Goal: Answer question/provide support

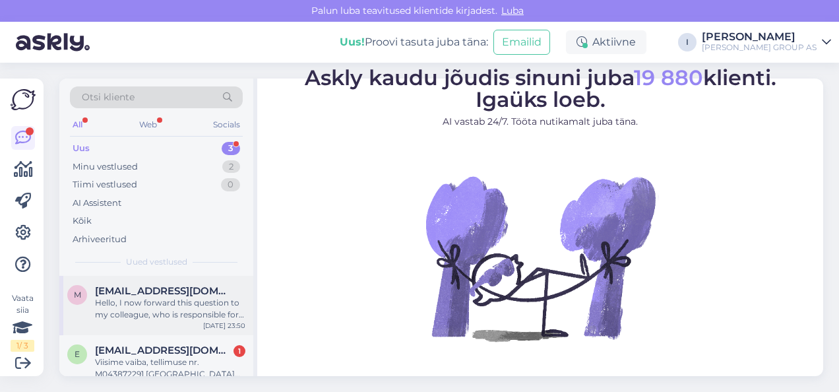
click at [130, 295] on span "mallepilt@gmail.com" at bounding box center [163, 291] width 137 height 12
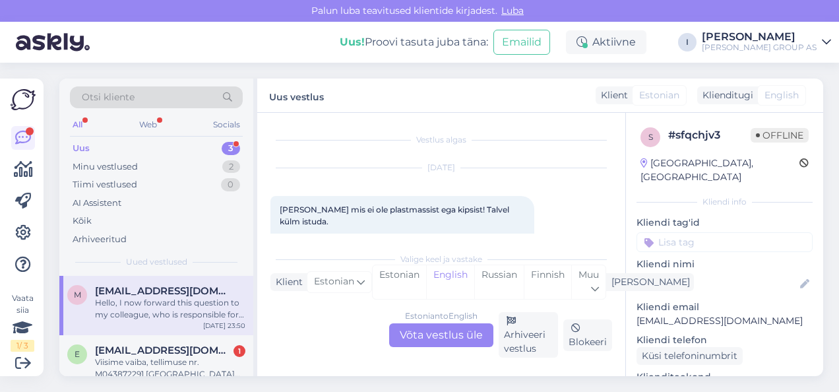
scroll to position [158, 0]
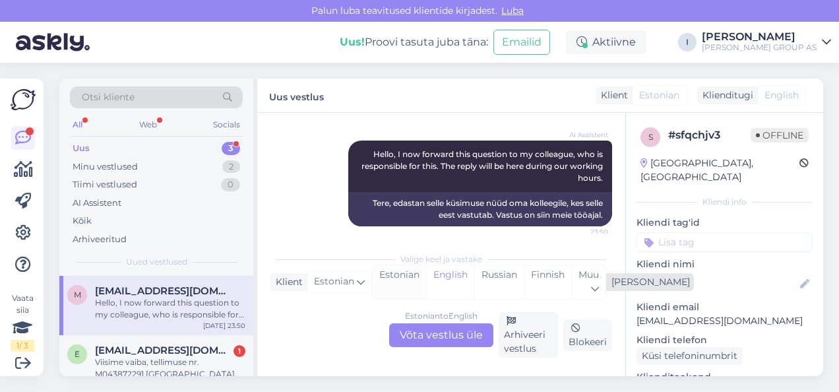
click at [386, 280] on div "Estonian" at bounding box center [399, 282] width 53 height 34
click at [464, 334] on div "Estonian to Estonian Võta vestlus üle" at bounding box center [441, 335] width 104 height 24
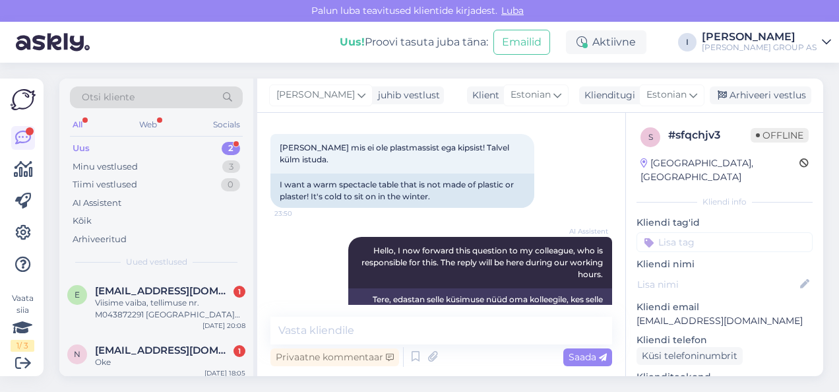
scroll to position [94, 0]
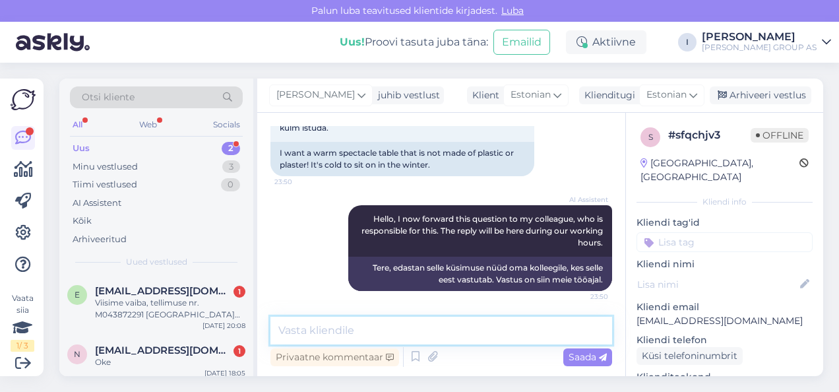
click at [393, 326] on textarea at bounding box center [441, 331] width 342 height 28
type textarea "ei ole pakkuda"
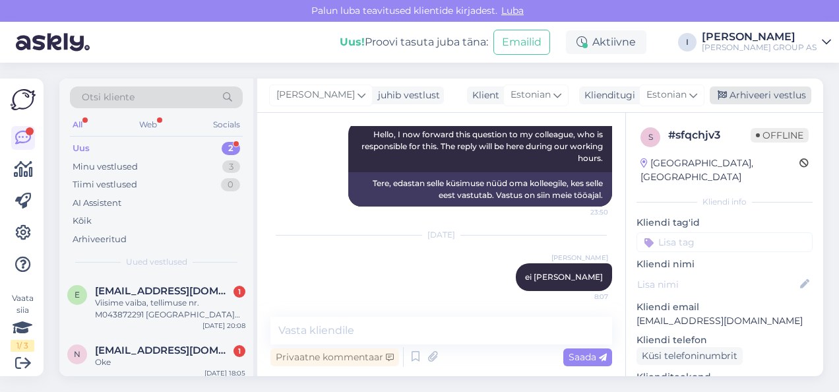
click at [740, 96] on div "Arhiveeri vestlus" at bounding box center [761, 95] width 102 height 18
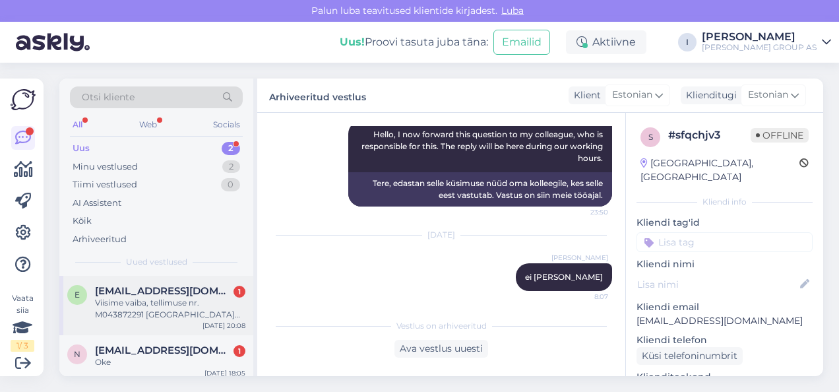
click at [131, 303] on div "Viisime vaiba, tellimuse nr. M043872291 Mustamäe Bauhofi tagasi reedel 19.09.20…" at bounding box center [170, 309] width 150 height 24
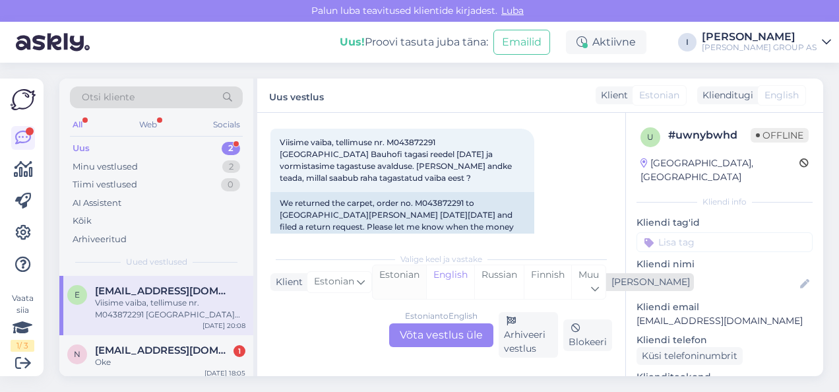
click at [386, 277] on div "Estonian" at bounding box center [399, 282] width 53 height 34
click at [398, 335] on div "Estonian to Estonian Võta vestlus üle" at bounding box center [441, 335] width 104 height 24
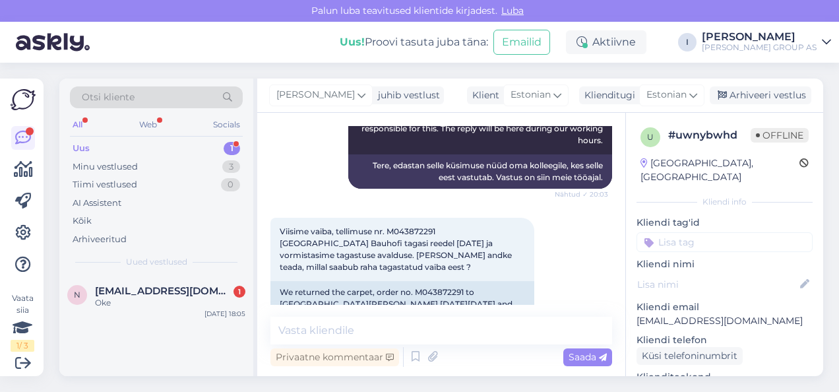
scroll to position [198, 0]
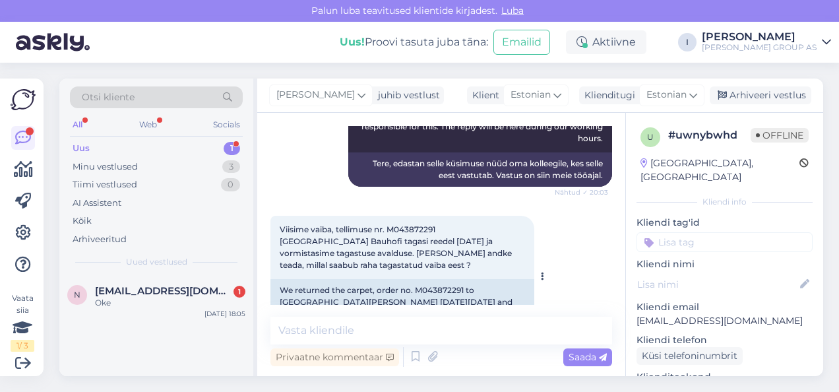
click at [413, 244] on span "Viisime vaiba, tellimuse nr. M043872291 Mustamäe Bauhofi tagasi reedel 19.09.20…" at bounding box center [397, 247] width 234 height 46
copy span "M043872291"
click at [437, 344] on textarea at bounding box center [441, 331] width 342 height 28
type textarea "kuni 7 tööpäeva"
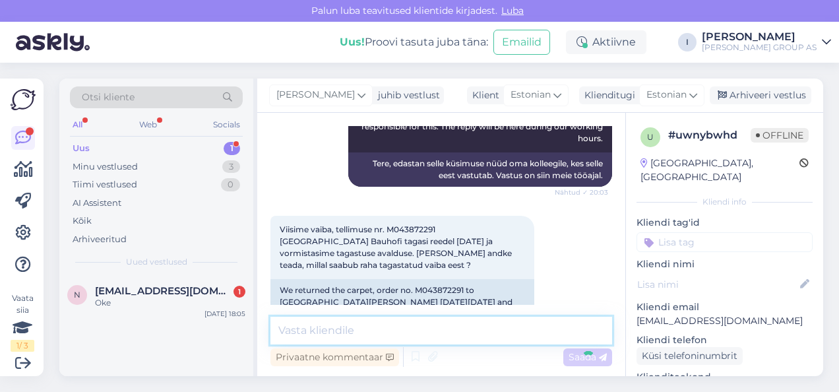
scroll to position [340, 0]
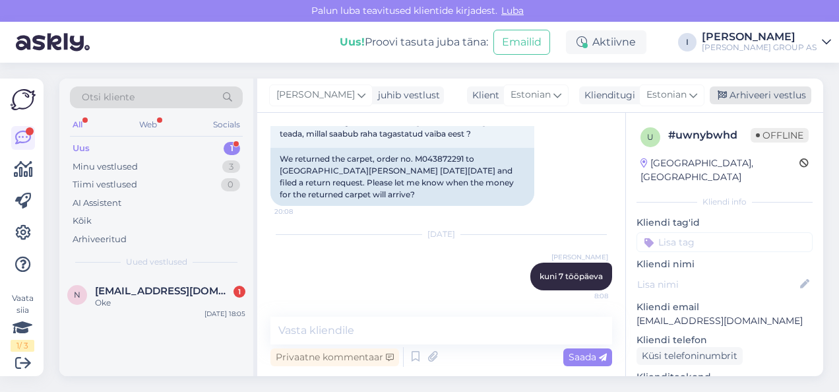
click at [744, 98] on div "Arhiveeri vestlus" at bounding box center [761, 95] width 102 height 18
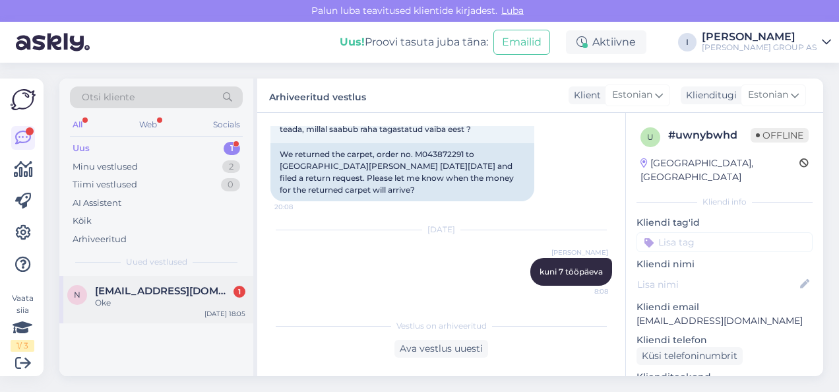
click at [125, 290] on span "nikolai.s8@hotmail.com" at bounding box center [163, 291] width 137 height 12
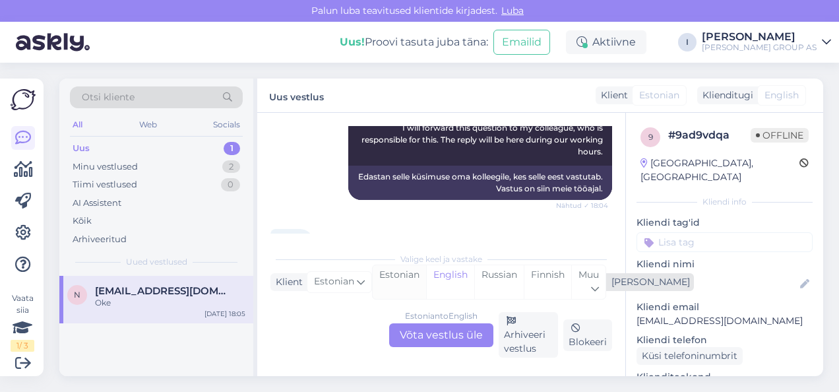
click at [389, 282] on div "Estonian" at bounding box center [399, 282] width 53 height 34
click at [402, 332] on div "Estonian to Estonian Võta vestlus üle" at bounding box center [441, 335] width 104 height 24
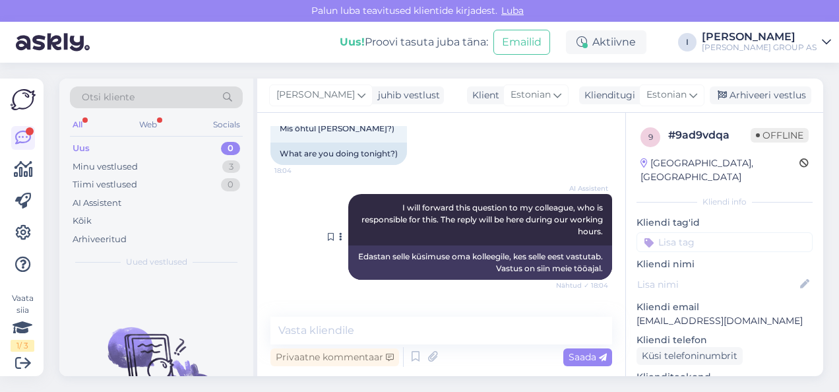
scroll to position [948, 0]
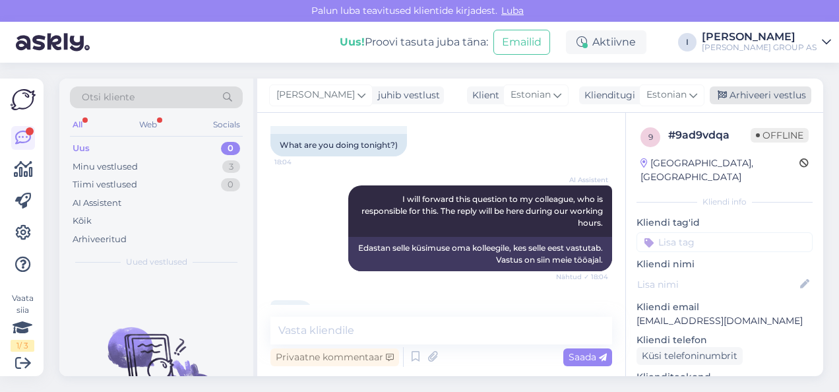
click at [769, 98] on div "Arhiveeri vestlus" at bounding box center [761, 95] width 102 height 18
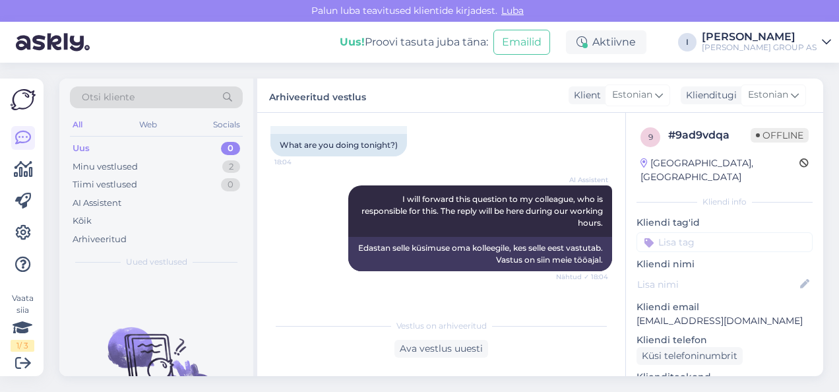
click at [152, 148] on div "Uus 0" at bounding box center [156, 148] width 173 height 18
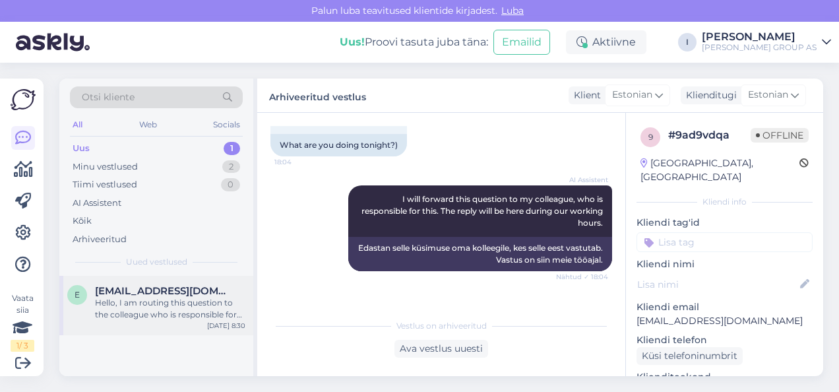
click at [145, 276] on div "e eegneailt@gmail.com Hello, I am routing this question to the colleague who is…" at bounding box center [156, 305] width 194 height 59
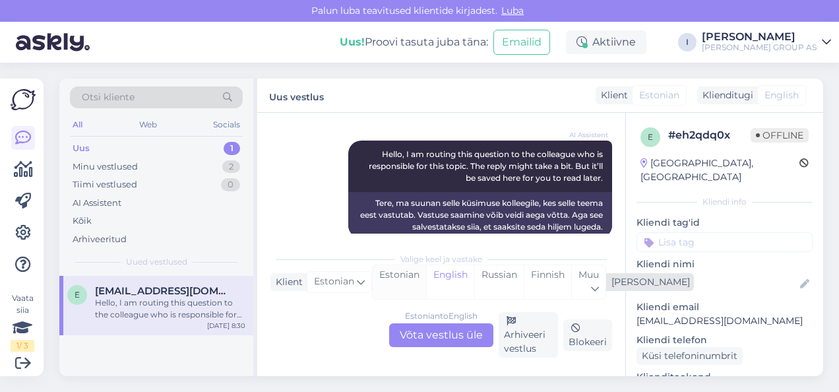
click at [395, 275] on div "Estonian" at bounding box center [399, 282] width 53 height 34
click at [442, 339] on div "Estonian to Estonian Võta vestlus üle" at bounding box center [441, 335] width 104 height 24
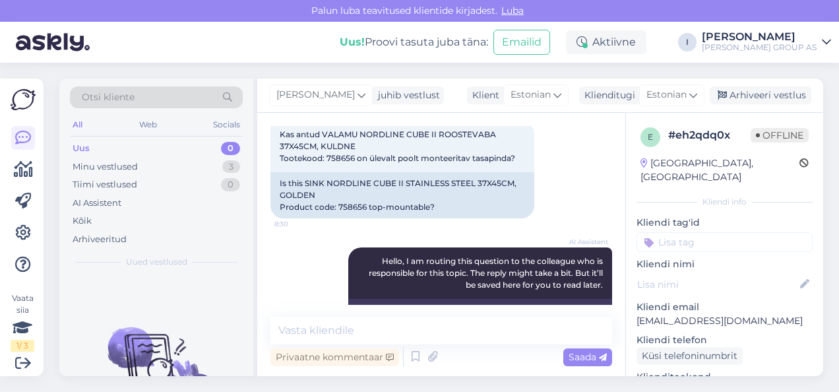
scroll to position [0, 0]
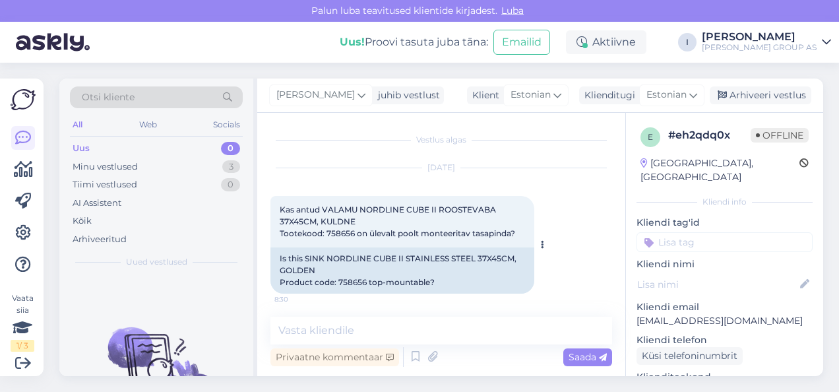
click at [350, 233] on span "Kas antud VALAMU NORDLINE CUBE II ROOSTEVABA 37X45CM, KULDNE Tootekood: 758656 …" at bounding box center [397, 221] width 235 height 34
copy span "758656"
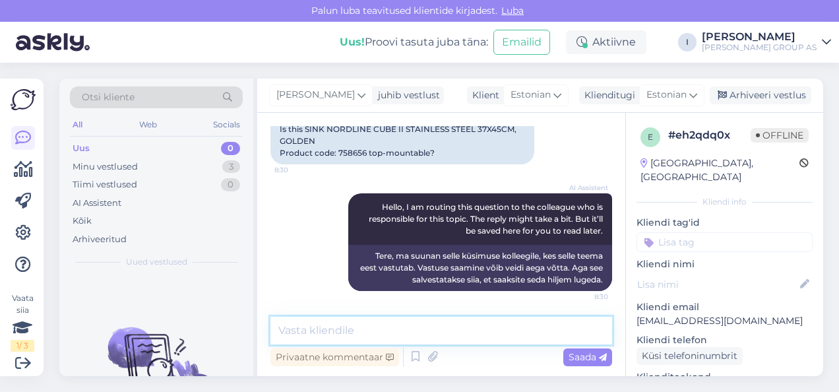
click at [410, 328] on textarea at bounding box center [441, 331] width 342 height 28
type textarea "uurime hankijalt"
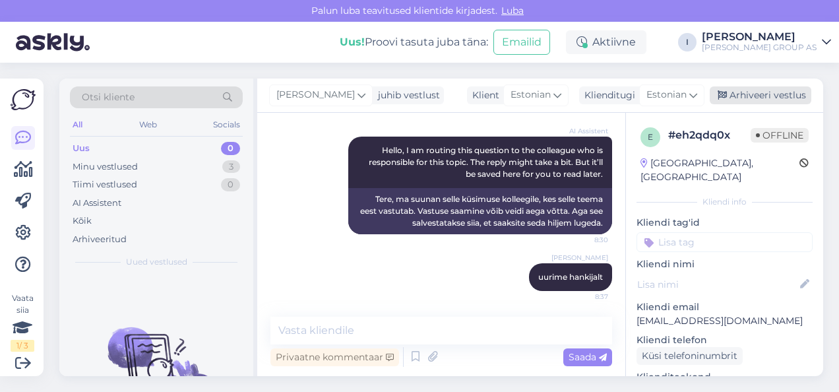
click at [744, 98] on div "Arhiveeri vestlus" at bounding box center [761, 95] width 102 height 18
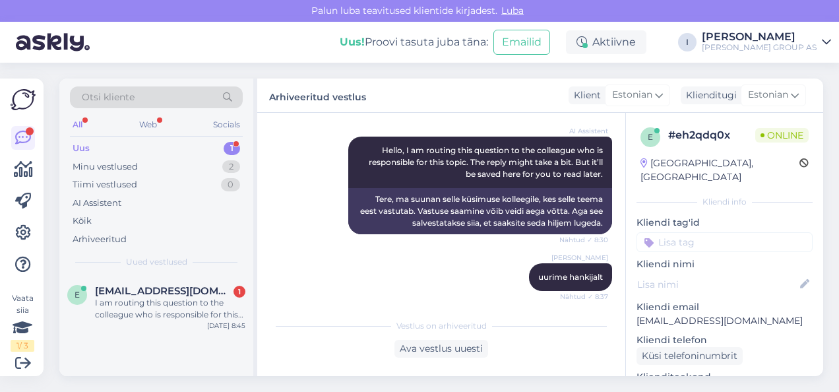
scroll to position [397, 0]
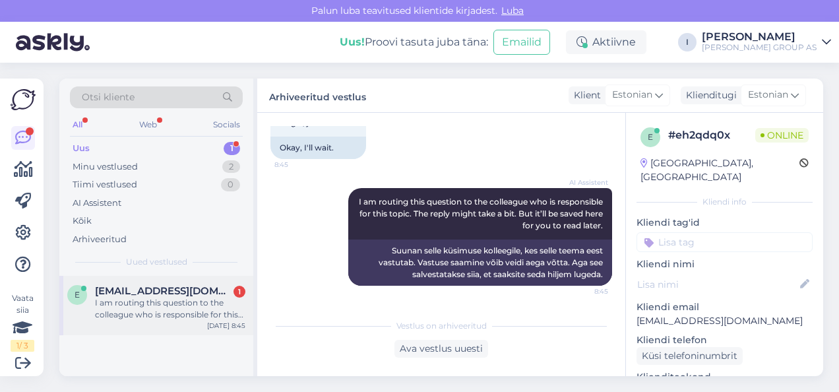
click at [132, 289] on span "eegneailt@gmail.com" at bounding box center [163, 291] width 137 height 12
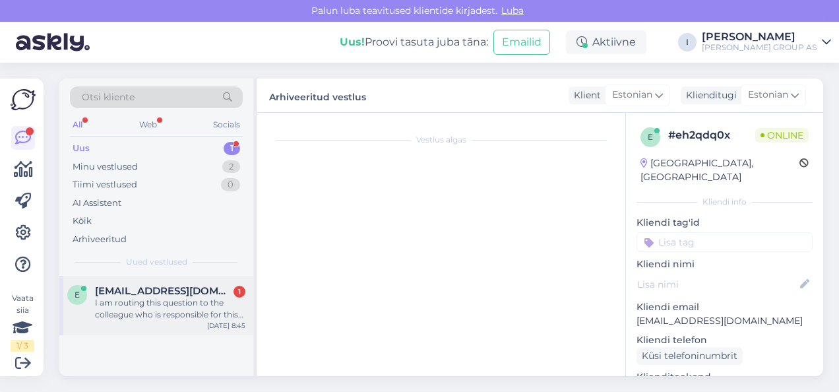
scroll to position [365, 0]
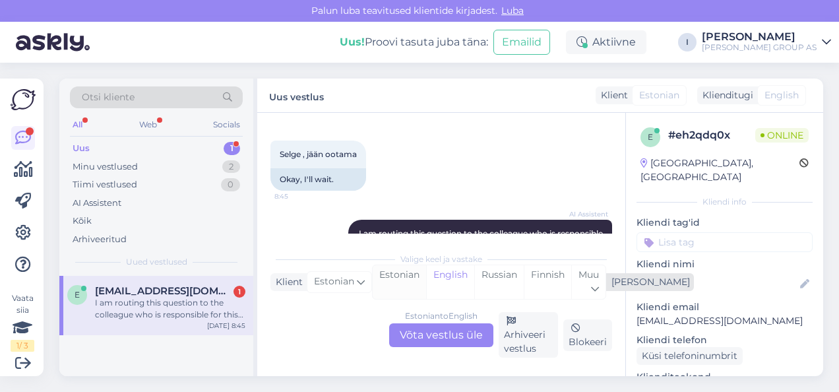
click at [394, 278] on div "Estonian" at bounding box center [399, 282] width 53 height 34
click at [412, 331] on div "Estonian to Estonian Võta vestlus üle" at bounding box center [441, 335] width 104 height 24
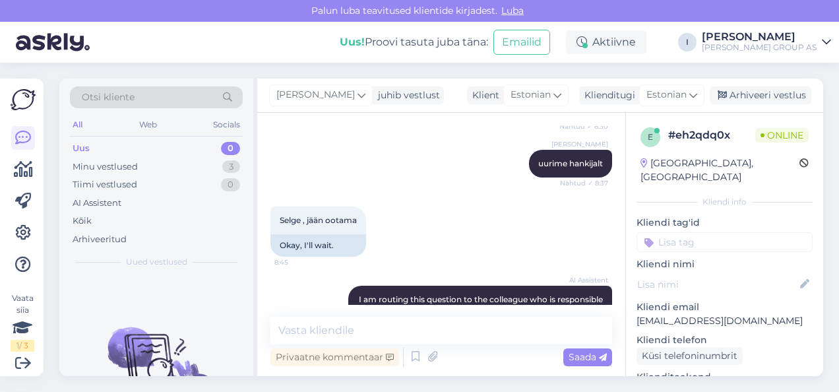
scroll to position [392, 0]
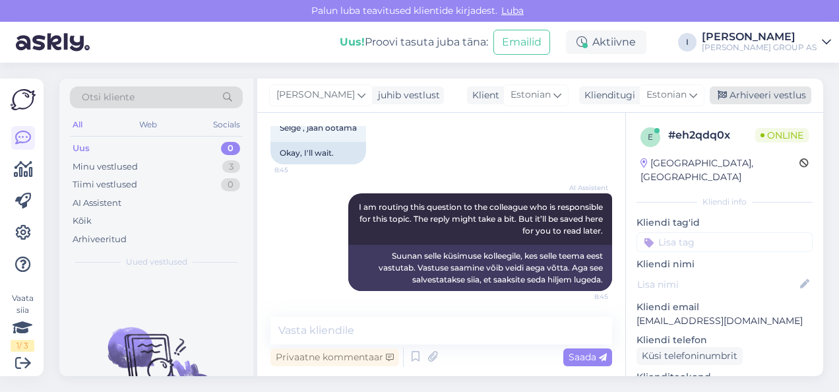
click at [756, 100] on div "Arhiveeri vestlus" at bounding box center [761, 95] width 102 height 18
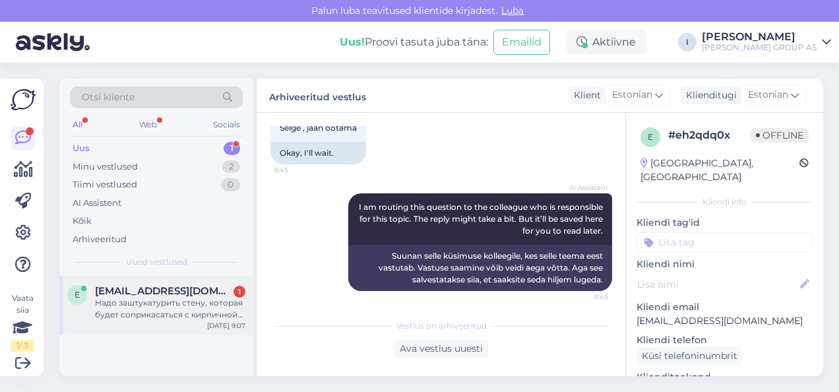
click at [166, 310] on div "Надо заштукатурить стену, которая будет соприкасаться с кирпичной печкой." at bounding box center [170, 309] width 150 height 24
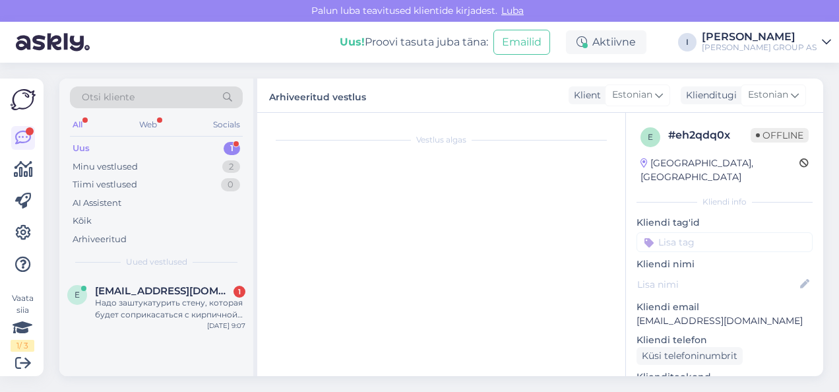
scroll to position [2045, 0]
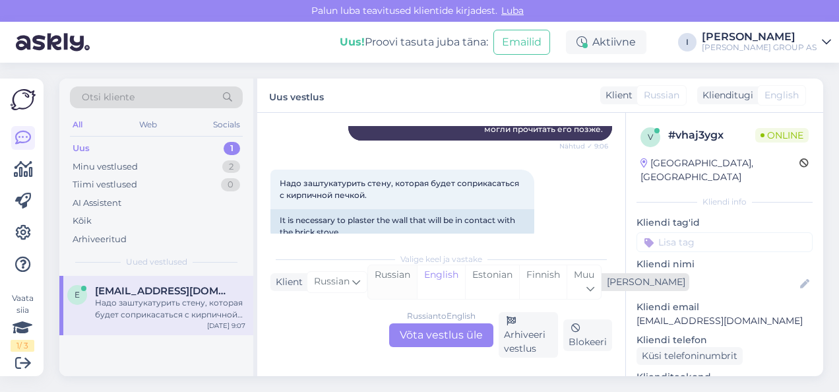
click at [398, 288] on div "Russian" at bounding box center [392, 282] width 49 height 34
click at [437, 338] on div "Russian to Russian Võta vestlus üle" at bounding box center [441, 335] width 104 height 24
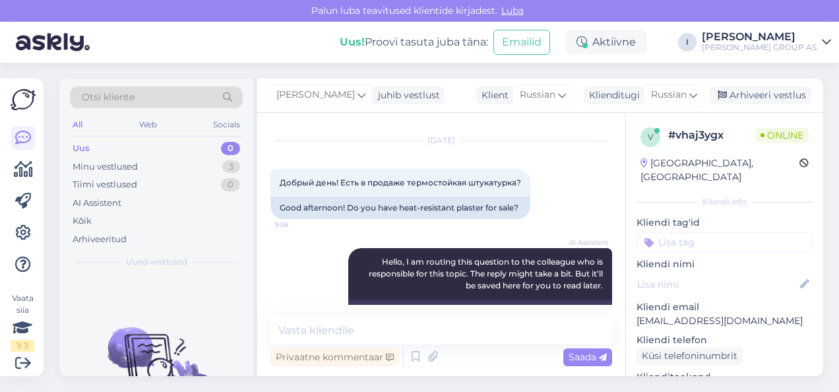
scroll to position [1973, 0]
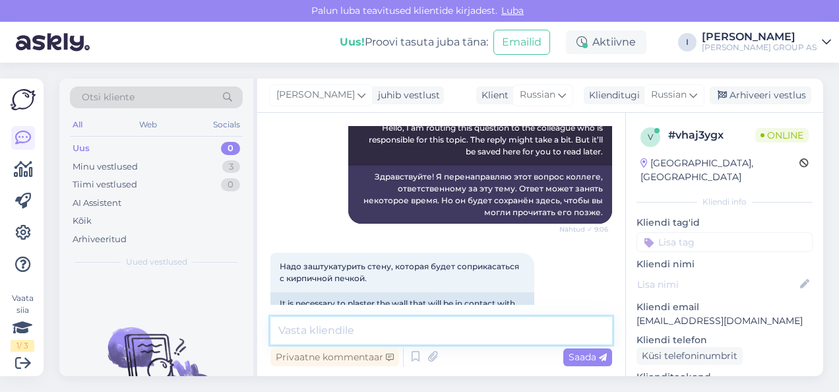
click at [397, 332] on textarea at bounding box center [441, 331] width 342 height 28
type textarea "е"
type textarea "нет в наличии"
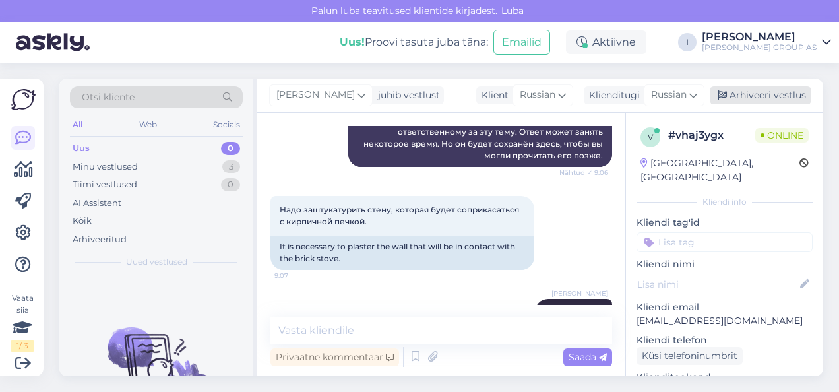
click at [773, 92] on div "Arhiveeri vestlus" at bounding box center [761, 95] width 102 height 18
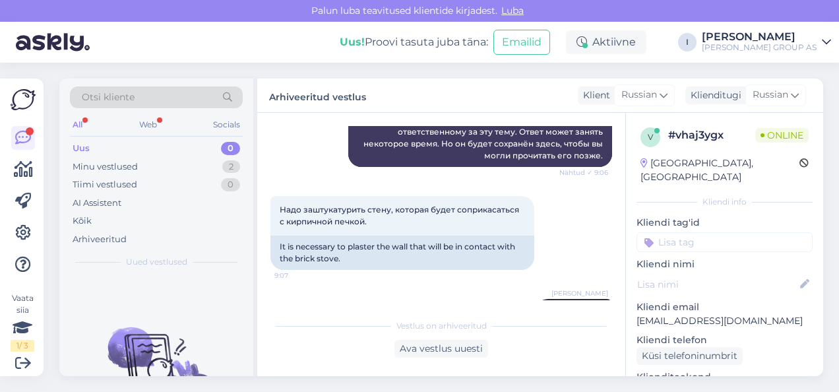
scroll to position [2114, 0]
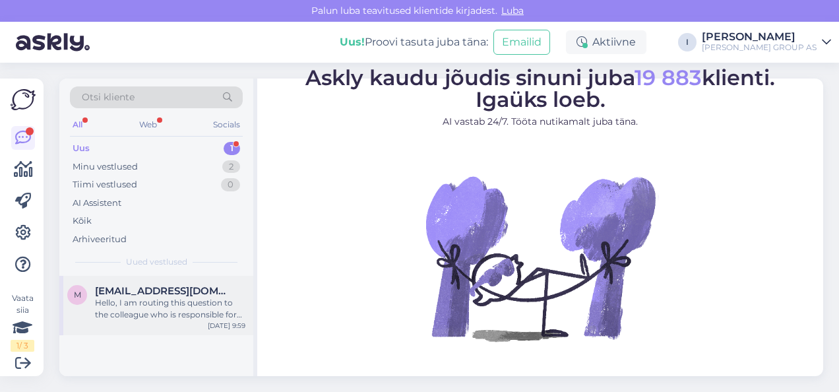
click at [121, 311] on div "Hello, I am routing this question to the colleague who is responsible for this …" at bounding box center [170, 309] width 150 height 24
click at [156, 310] on div "Hello, I am routing this question to the colleague who is responsible for this …" at bounding box center [170, 309] width 150 height 24
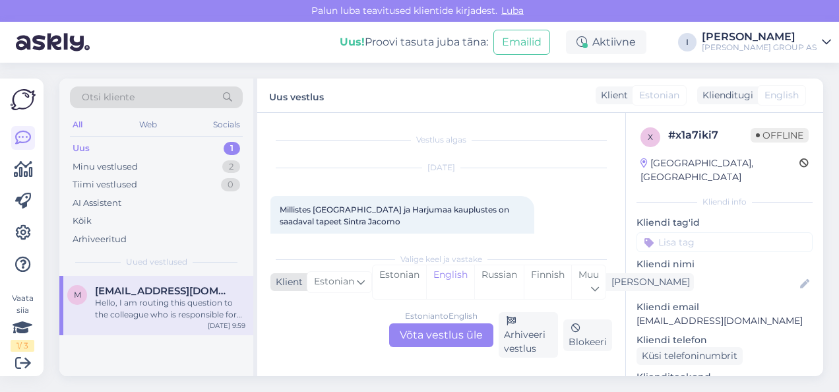
scroll to position [158, 0]
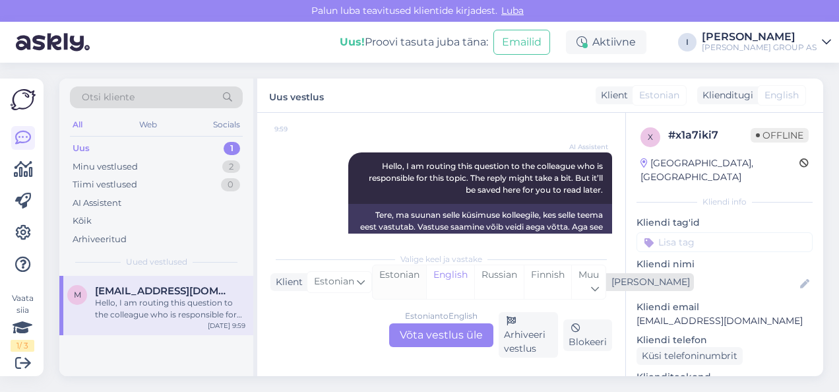
click at [398, 282] on div "Estonian" at bounding box center [399, 282] width 53 height 34
click at [426, 338] on div "Estonian to Estonian Võta vestlus üle" at bounding box center [441, 335] width 104 height 24
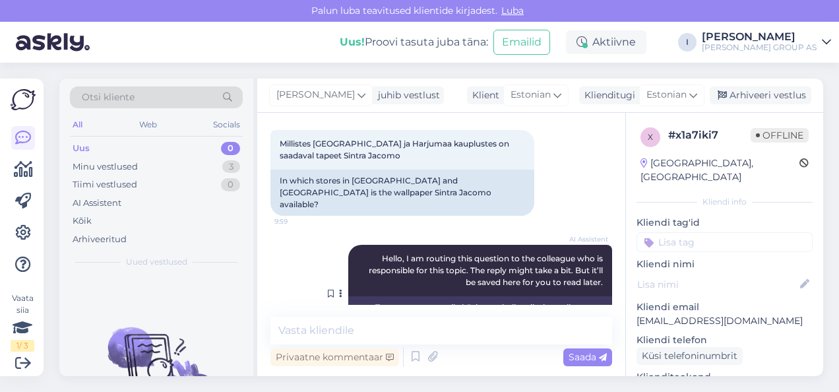
scroll to position [0, 0]
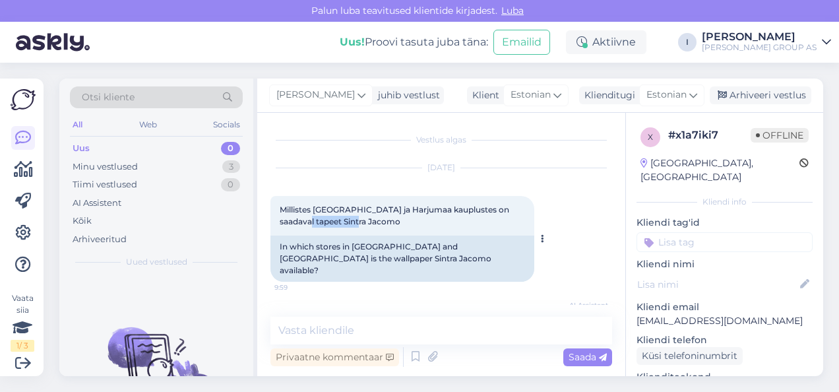
drag, startPoint x: 338, startPoint y: 221, endPoint x: 280, endPoint y: 222, distance: 58.0
click at [280, 222] on div "Millistes Tallinna ja Harjumaa kauplustes on saadaval tapeet Sintra Jacomo 9:59" at bounding box center [402, 216] width 264 height 40
copy span "Sintra Jacomo"
click at [429, 324] on textarea at bounding box center [441, 331] width 342 height 28
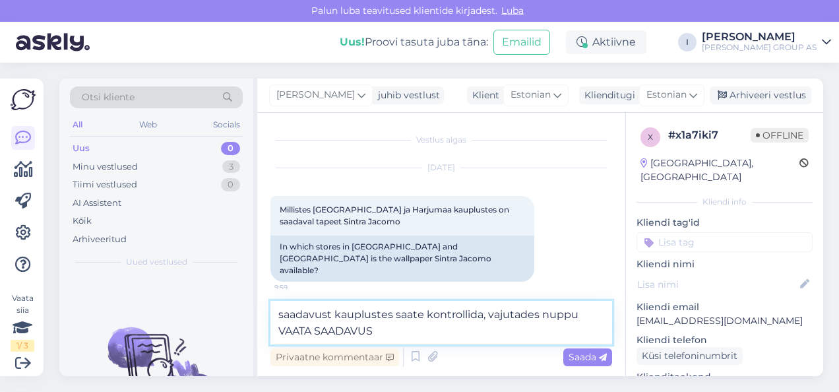
type textarea "saadavust kauplustes saate kontrollida, vajutades nuppu VAATA SAADAVUST"
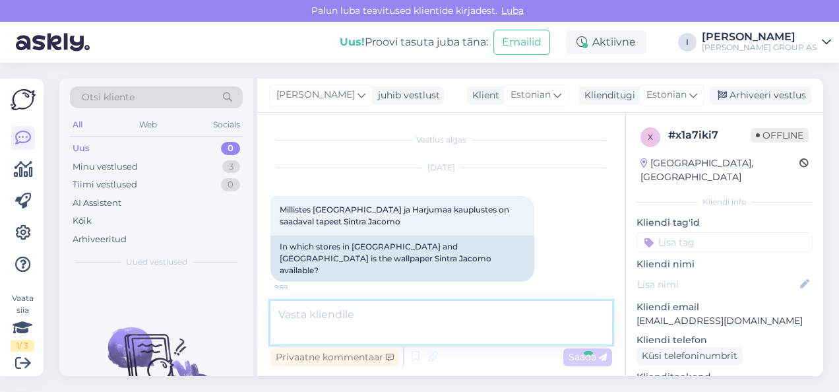
scroll to position [174, 0]
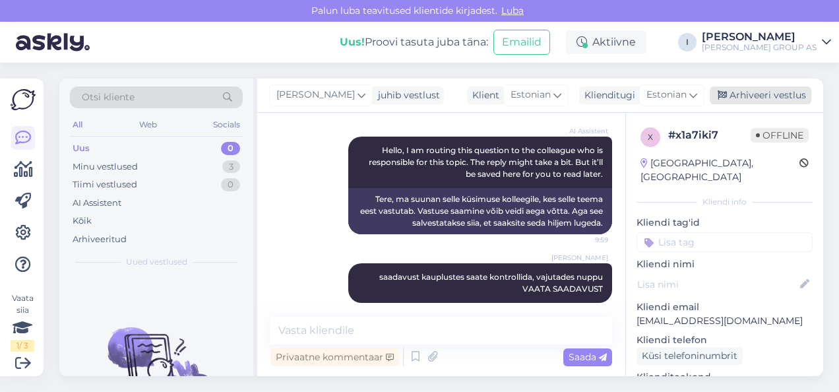
click at [760, 90] on div "Arhiveeri vestlus" at bounding box center [761, 95] width 102 height 18
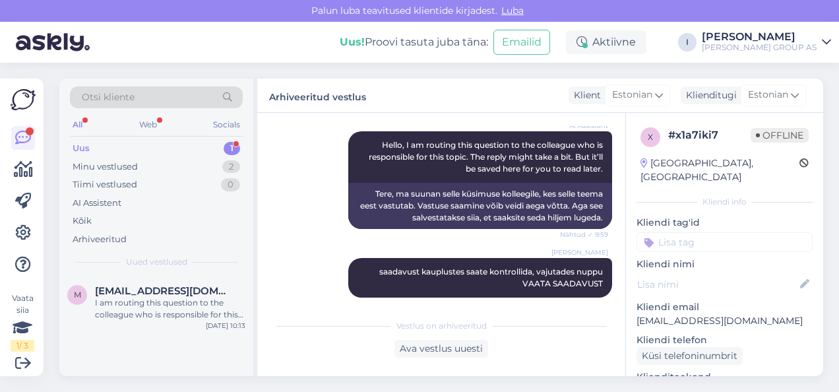
scroll to position [385, 0]
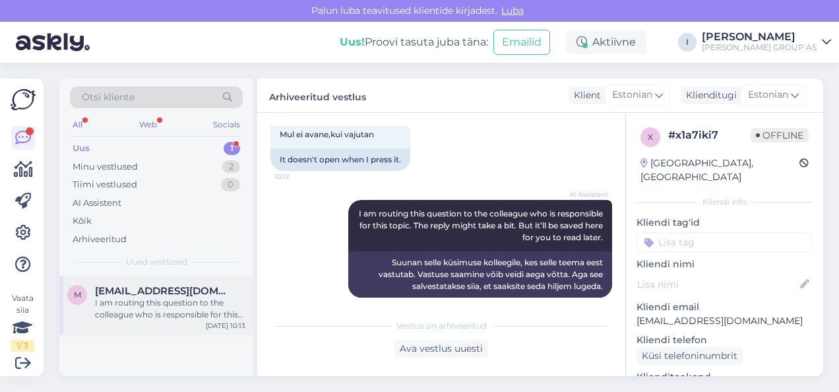
click at [138, 301] on div "I am routing this question to the colleague who is responsible for this topic. …" at bounding box center [170, 309] width 150 height 24
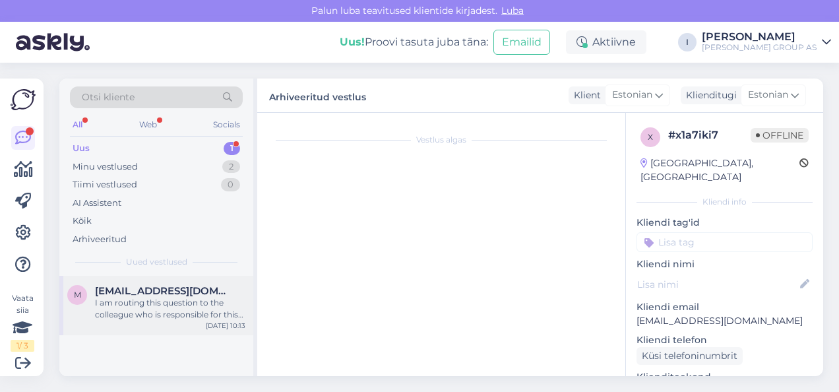
scroll to position [433, 0]
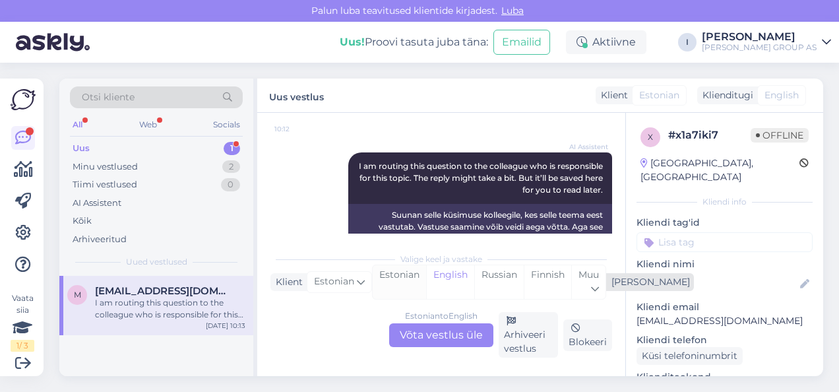
click at [394, 278] on div "Estonian" at bounding box center [399, 282] width 53 height 34
click at [438, 339] on div "Estonian to Estonian Võta vestlus üle" at bounding box center [441, 335] width 104 height 24
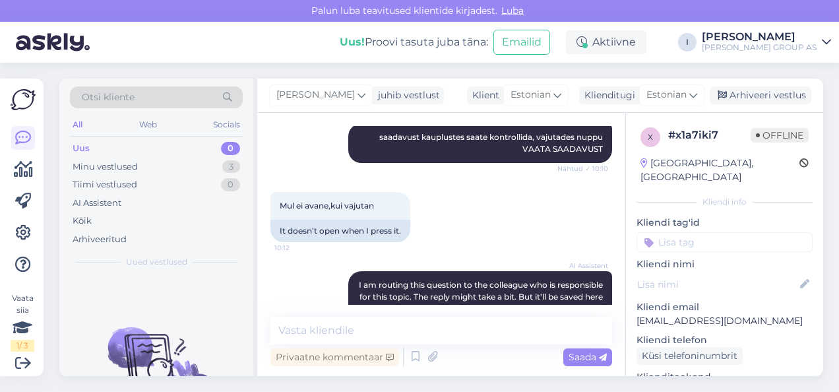
scroll to position [116, 0]
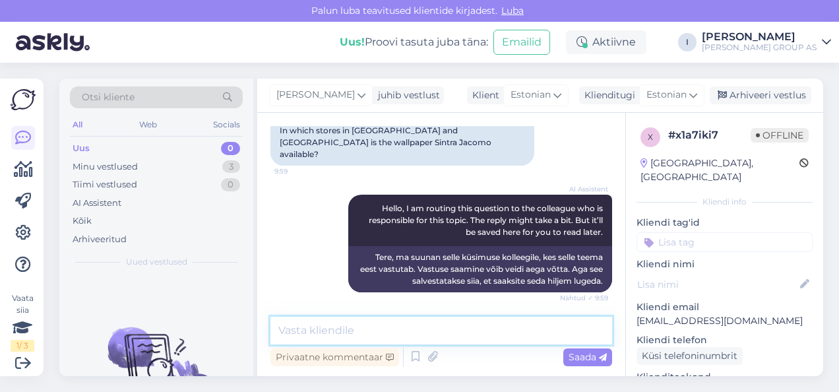
click at [387, 327] on textarea at bounding box center [441, 331] width 342 height 28
type textarea "seal on mitu varianti, milline teid huvitab"
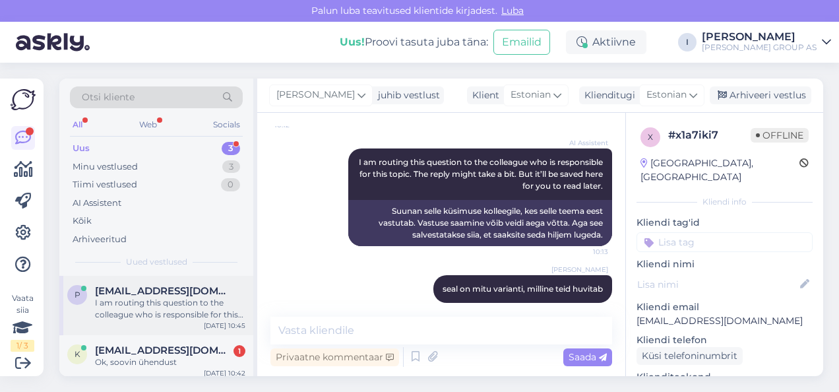
click at [137, 305] on div "I am routing this question to the colleague who is responsible for this topic. …" at bounding box center [170, 309] width 150 height 24
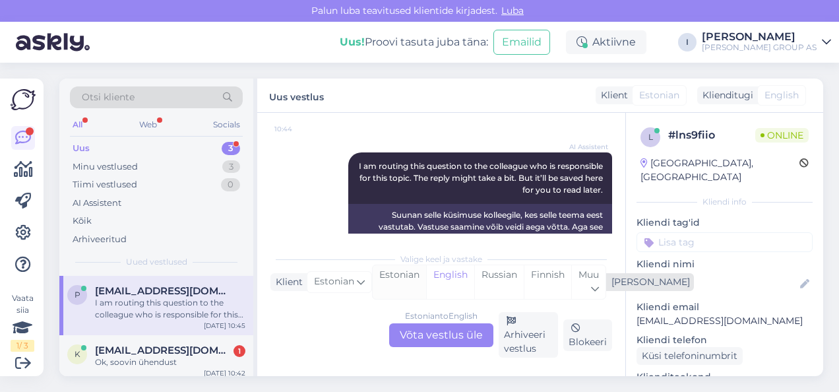
click at [385, 274] on div "Estonian" at bounding box center [399, 282] width 53 height 34
click at [418, 334] on div "Estonian to Estonian Võta vestlus üle" at bounding box center [441, 335] width 104 height 24
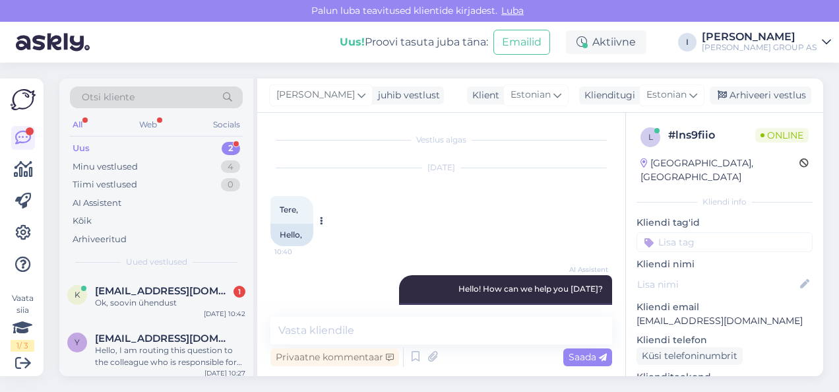
scroll to position [132, 0]
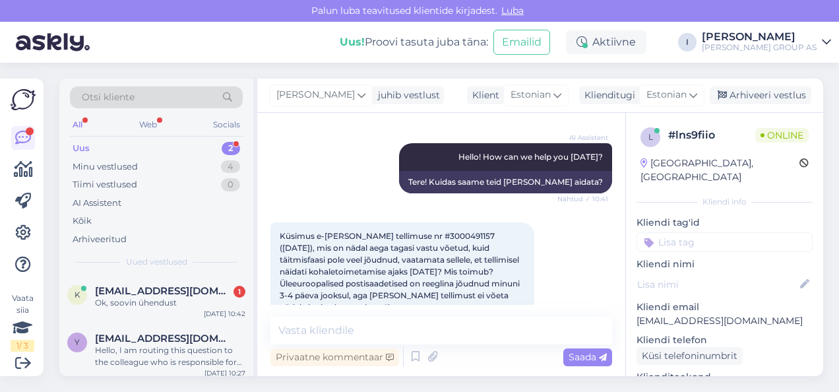
click at [419, 235] on span "Küsimus e-poe tellimuse nr #3000491157 (16.09.2025), mis on nädal aega tagasi v…" at bounding box center [401, 271] width 242 height 81
copy span "3000491157"
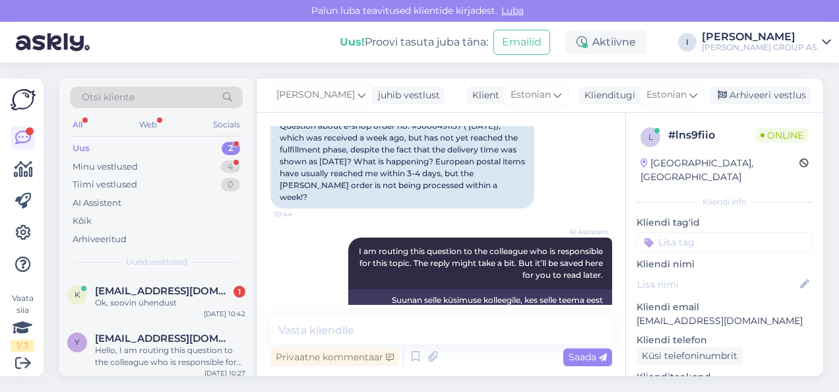
scroll to position [427, 0]
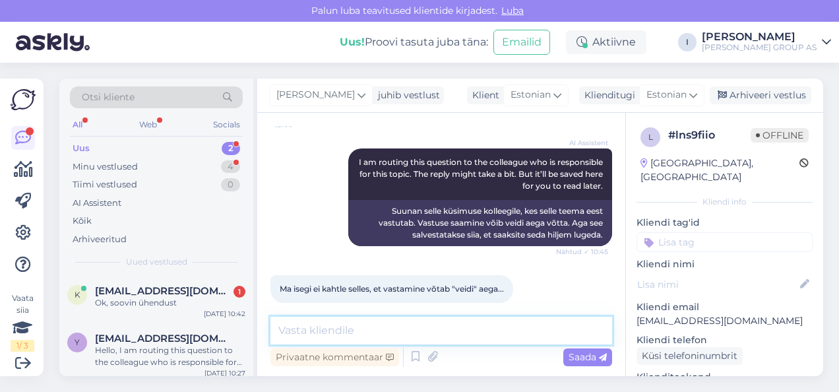
click at [371, 321] on textarea at bounding box center [441, 331] width 342 height 28
type textarea "s"
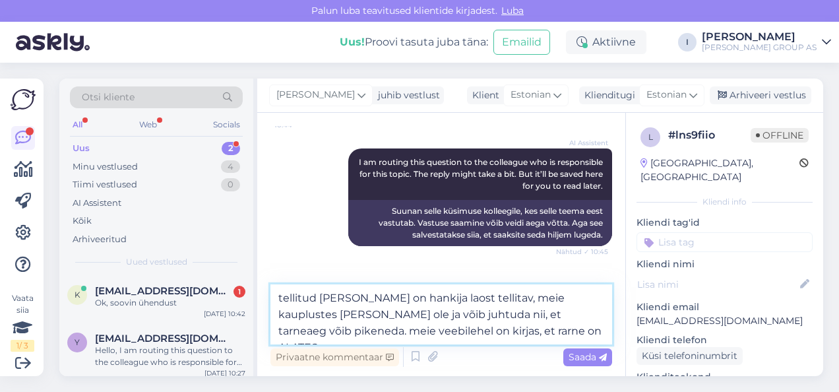
click at [400, 330] on textarea "tellitud kaup on hankija laost tellitav, meie kauplustes seda ei ole ja võib ju…" at bounding box center [441, 314] width 342 height 60
click at [507, 331] on textarea "tellitud kaup on hankija laost tellitav, meie kauplustes seda ei ole ja võib ju…" at bounding box center [441, 314] width 342 height 60
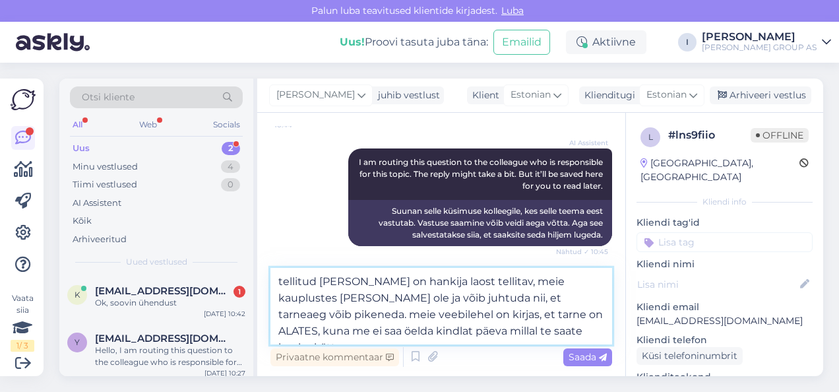
type textarea "tellitud kaup on hankija laost tellitav, meie kauplustes seda ei ole ja võib ju…"
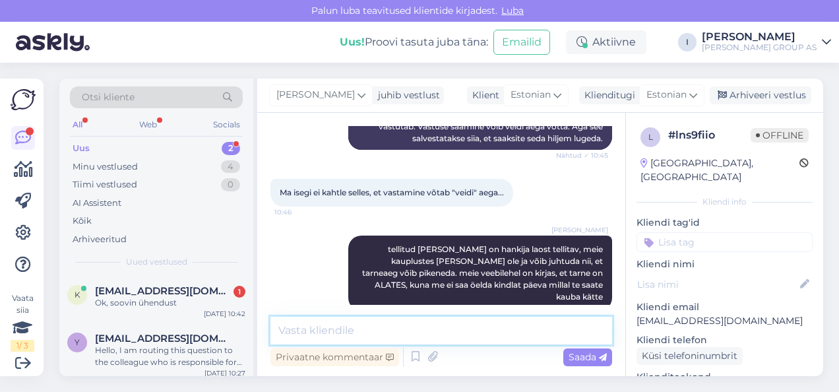
scroll to position [603, 0]
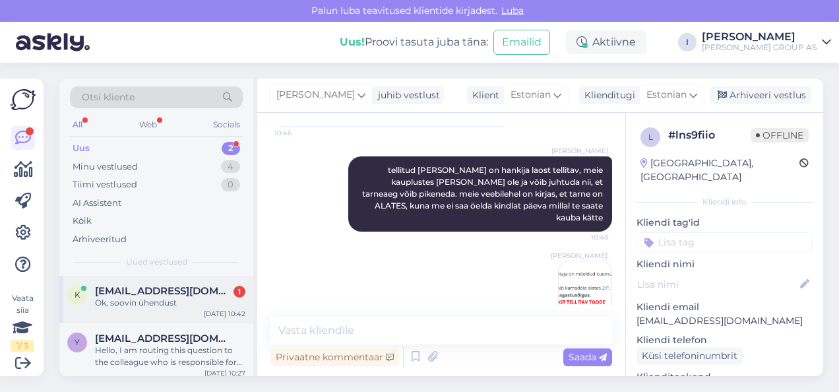
click at [153, 295] on span "krolife@gmail.com" at bounding box center [163, 291] width 137 height 12
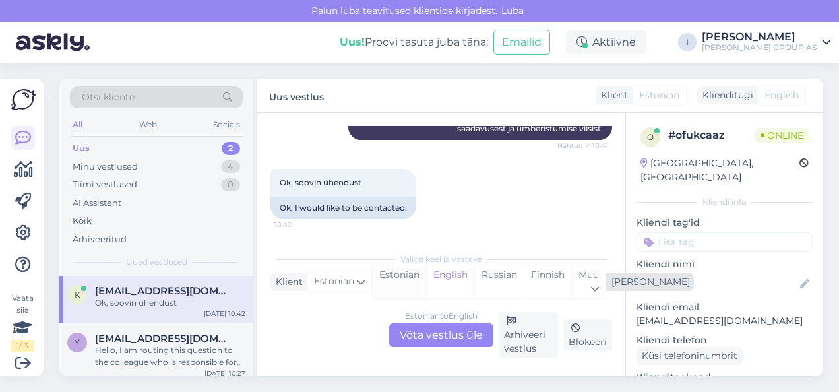
click at [401, 275] on div "Estonian" at bounding box center [399, 282] width 53 height 34
click at [430, 339] on div "Estonian to Estonian Võta vestlus üle" at bounding box center [441, 335] width 104 height 24
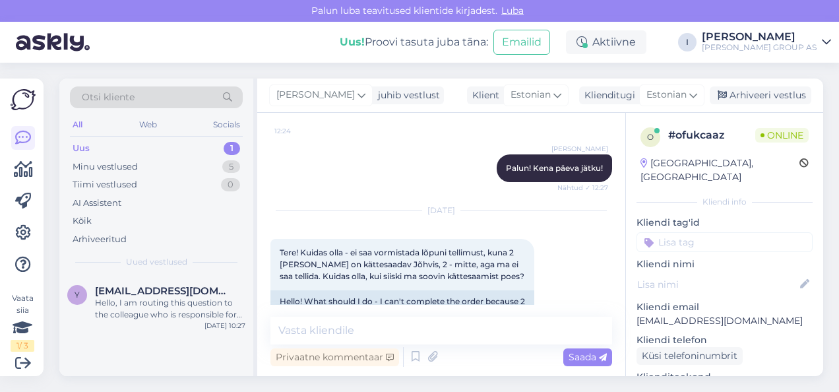
scroll to position [528, 0]
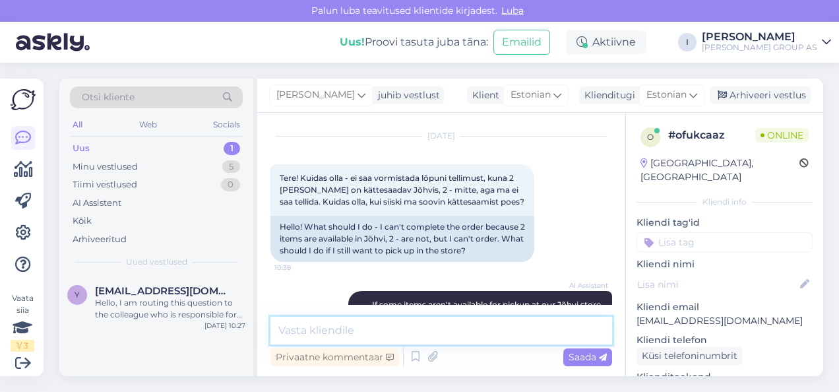
click at [375, 336] on textarea at bounding box center [441, 331] width 342 height 28
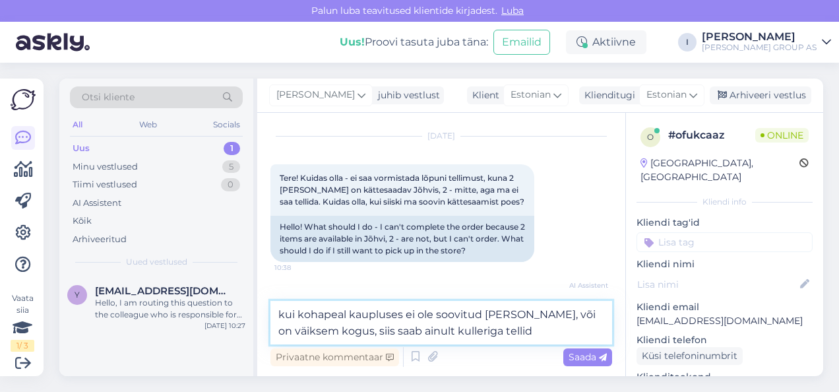
type textarea "kui kohapeal kaupluses ei ole soovitud kaupa, või on väiksem kogus, siis saab a…"
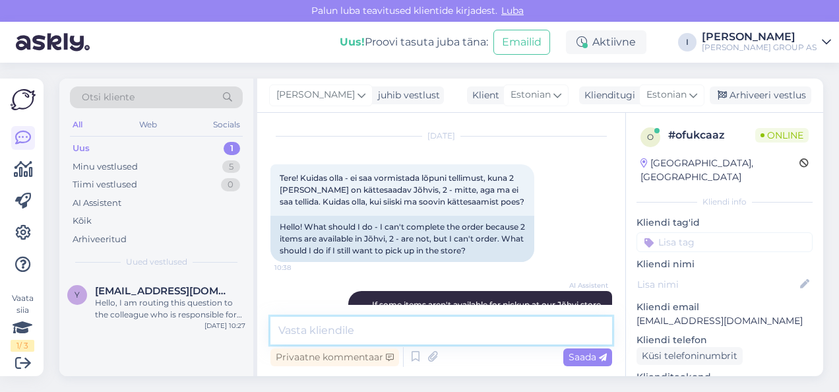
scroll to position [1644, 0]
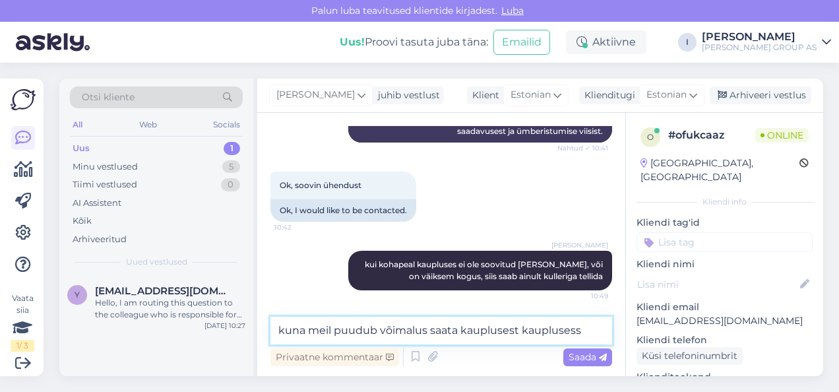
type textarea "kuna meil puudub võimalus saata kauplusest kauplusesse"
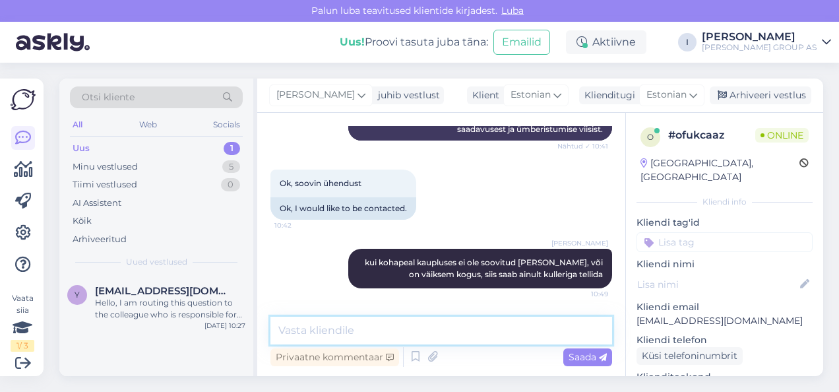
scroll to position [1700, 0]
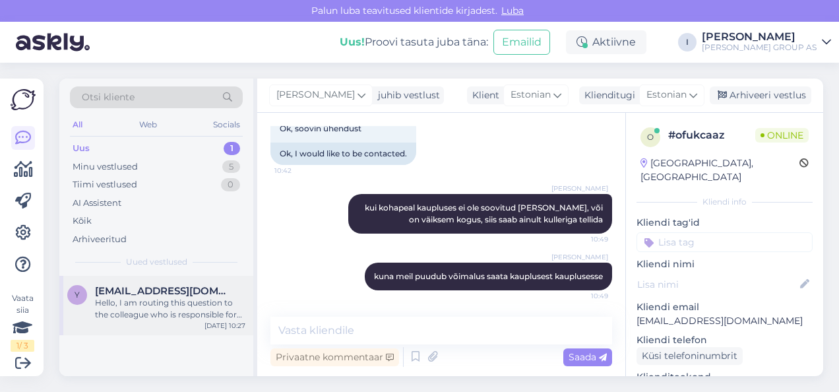
click at [168, 297] on div "Hello, I am routing this question to the colleague who is responsible for this …" at bounding box center [170, 309] width 150 height 24
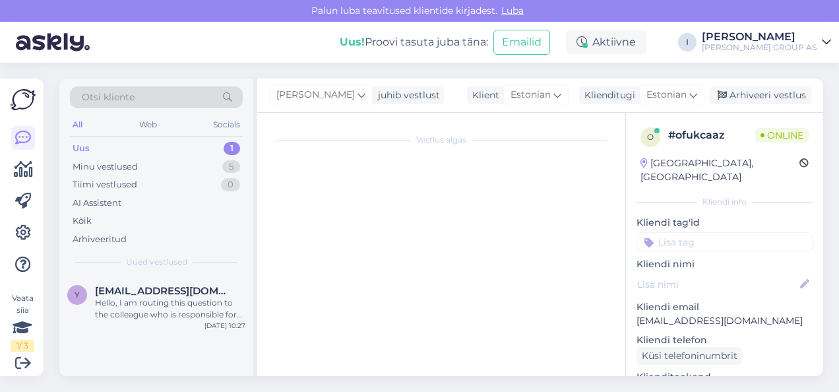
scroll to position [158, 0]
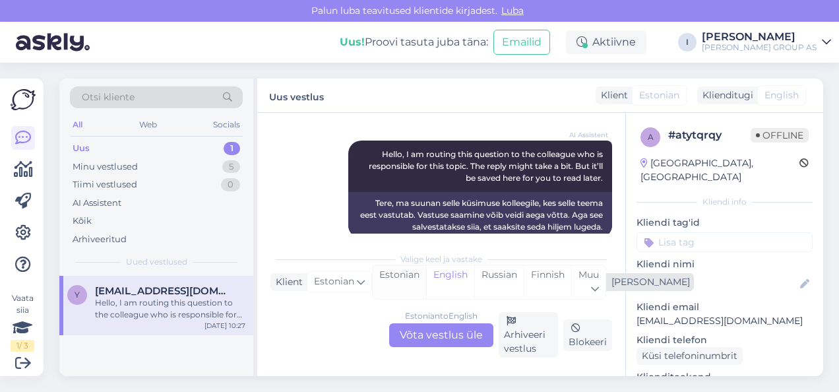
click at [396, 271] on div "Estonian" at bounding box center [399, 282] width 53 height 34
click at [409, 331] on div "Estonian to Estonian Võta vestlus üle" at bounding box center [441, 335] width 104 height 24
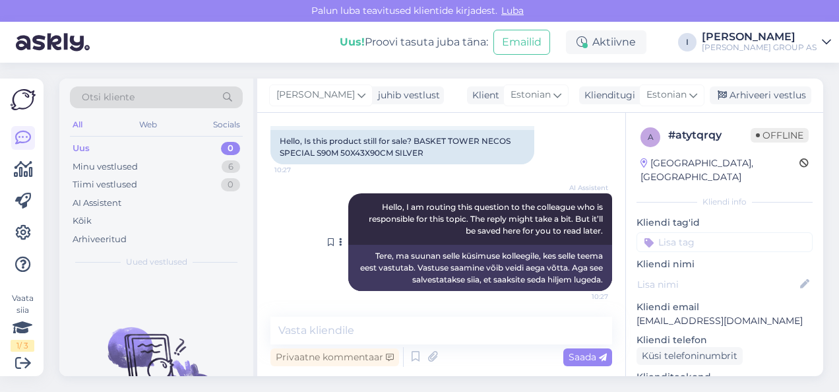
scroll to position [0, 0]
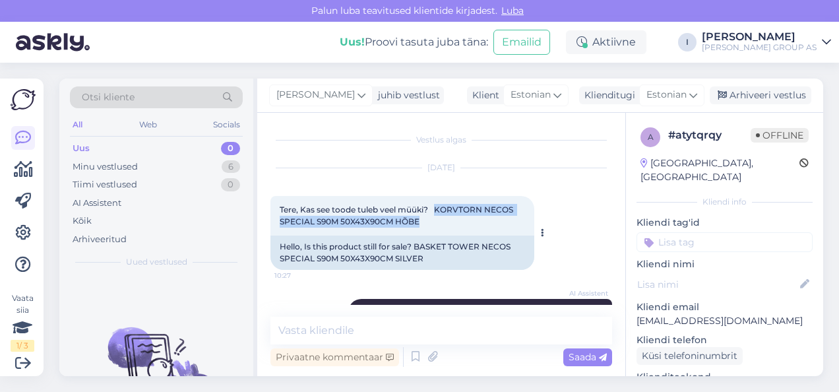
drag, startPoint x: 438, startPoint y: 210, endPoint x: 470, endPoint y: 226, distance: 36.0
click at [470, 226] on div "Tere, Kas see toode tuleb veel müüki? KORVTORN NECOS SPECIAL S90M 50X43X90CM HÕ…" at bounding box center [402, 216] width 264 height 40
copy span "KORVTORN NECOS SPECIAL S90M 50X43X90CM HÕBE"
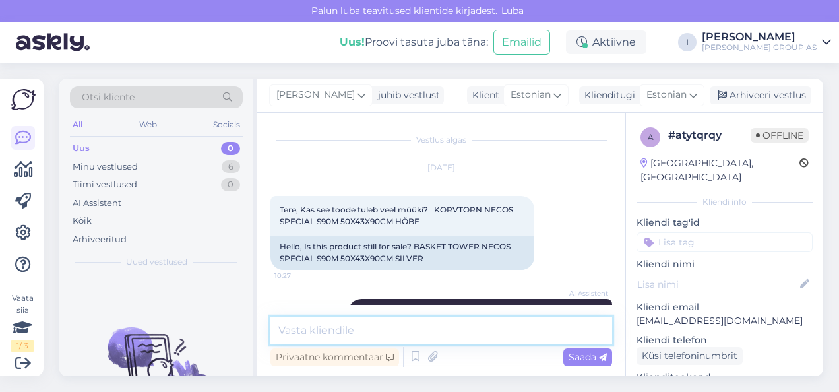
click at [400, 329] on textarea at bounding box center [441, 331] width 342 height 28
type textarea "lähiajal mitte"
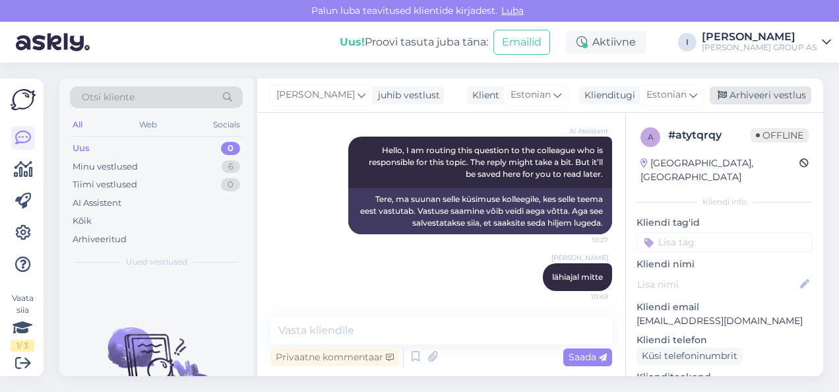
click at [762, 90] on div "Arhiveeri vestlus" at bounding box center [761, 95] width 102 height 18
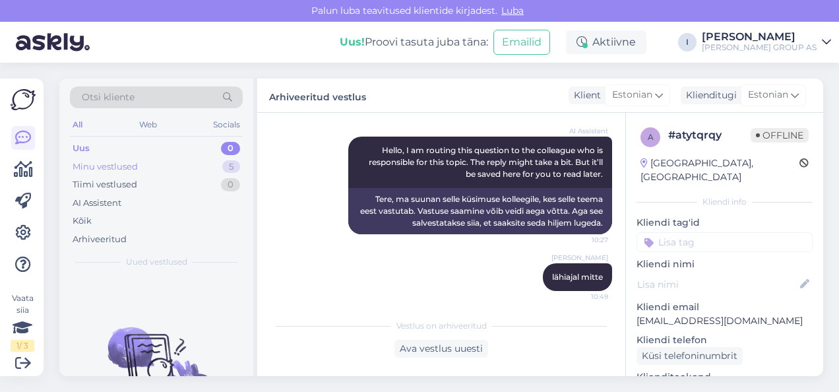
click at [157, 168] on div "Minu vestlused 5" at bounding box center [156, 167] width 173 height 18
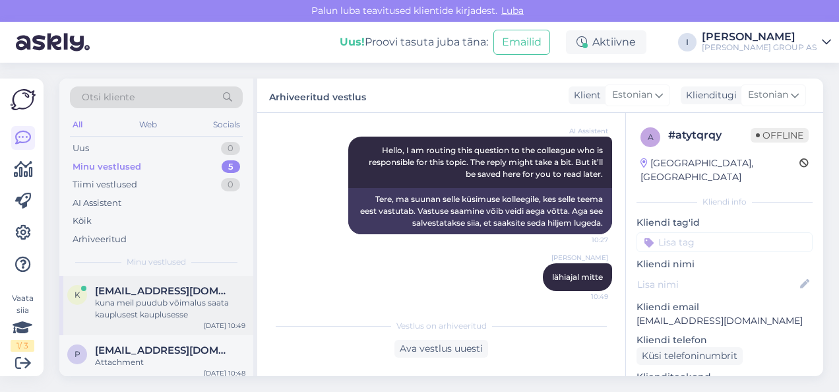
click at [144, 293] on span "krolife@gmail.com" at bounding box center [163, 291] width 137 height 12
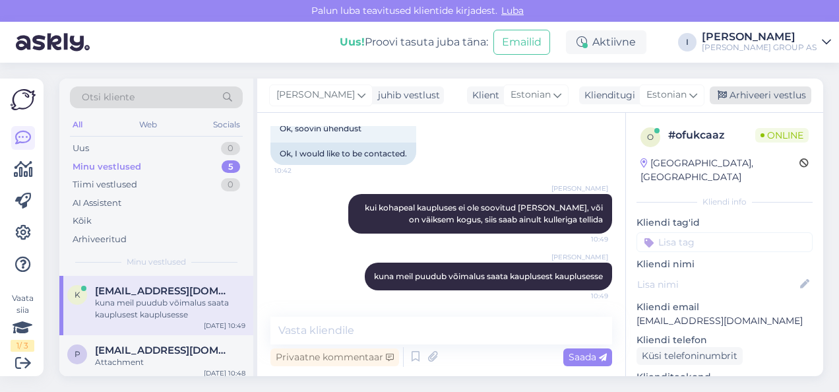
click at [763, 96] on div "Arhiveeri vestlus" at bounding box center [761, 95] width 102 height 18
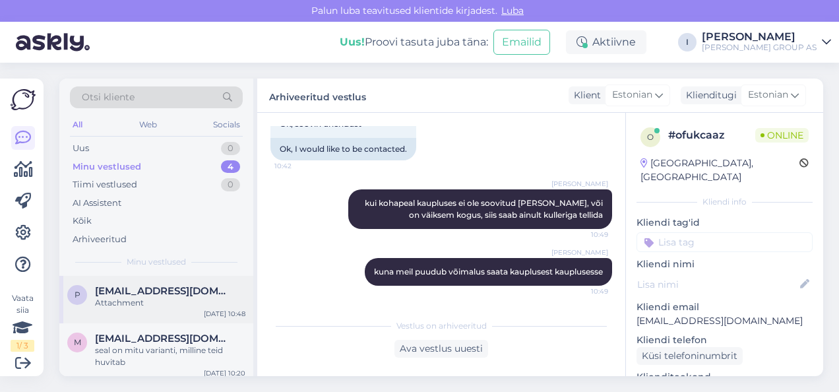
click at [131, 293] on span "peetrikene@gmail.com" at bounding box center [163, 291] width 137 height 12
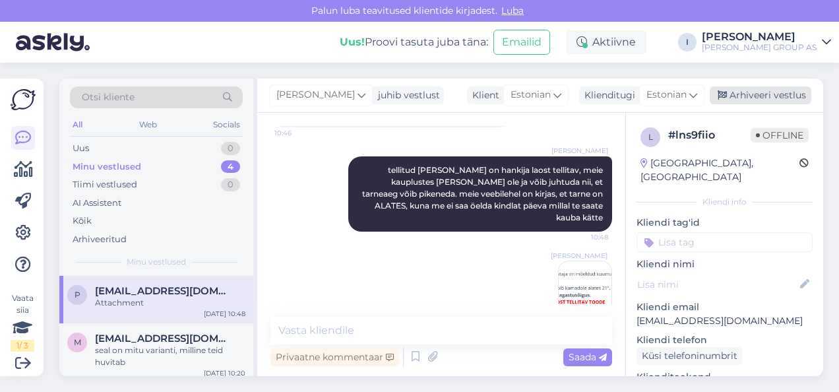
click at [770, 87] on div "Arhiveeri vestlus" at bounding box center [761, 95] width 102 height 18
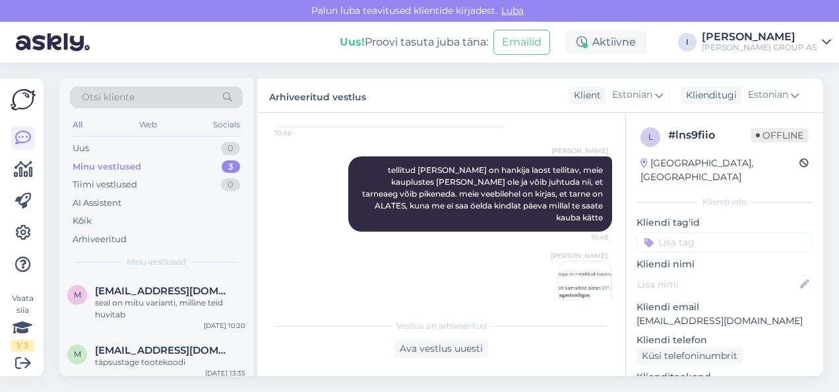
click at [55, 318] on div "Otsi kliente All Web Socials Uus 0 Minu vestlused 3 Tiimi vestlused 0 AI Assist…" at bounding box center [444, 227] width 787 height 329
click at [150, 306] on div "seal on mitu varianti, milline teid huvitab" at bounding box center [170, 309] width 150 height 24
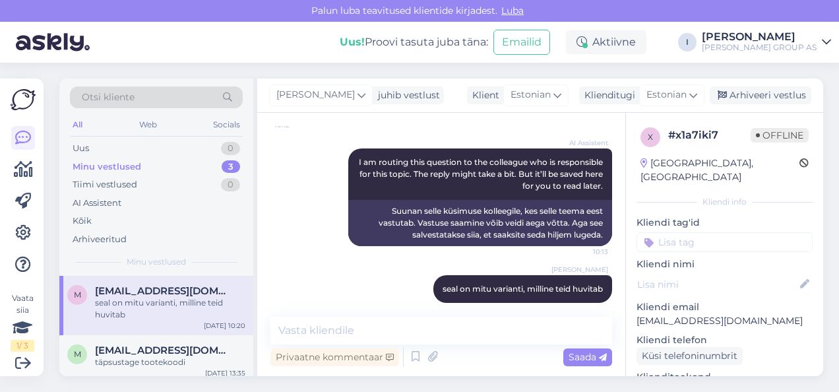
click at [783, 84] on div "Irena juhib vestlust Klient Estonian Klienditugi Estonian Arhiveeri vestlus" at bounding box center [540, 95] width 566 height 34
click at [760, 92] on div "Arhiveeri vestlus" at bounding box center [761, 95] width 102 height 18
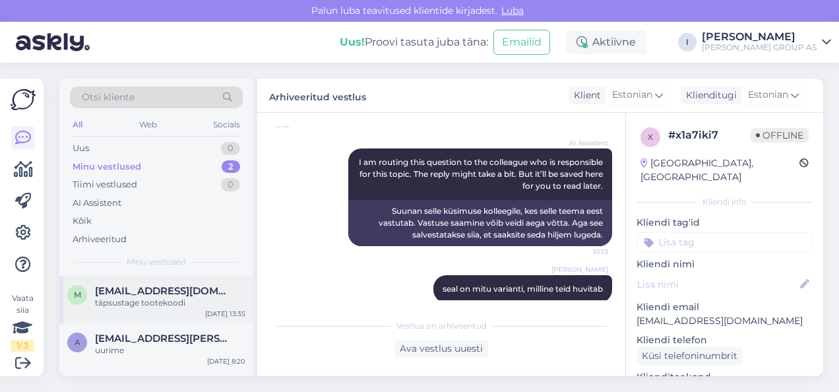
click at [145, 297] on div "täpsustage tootekoodi" at bounding box center [170, 303] width 150 height 12
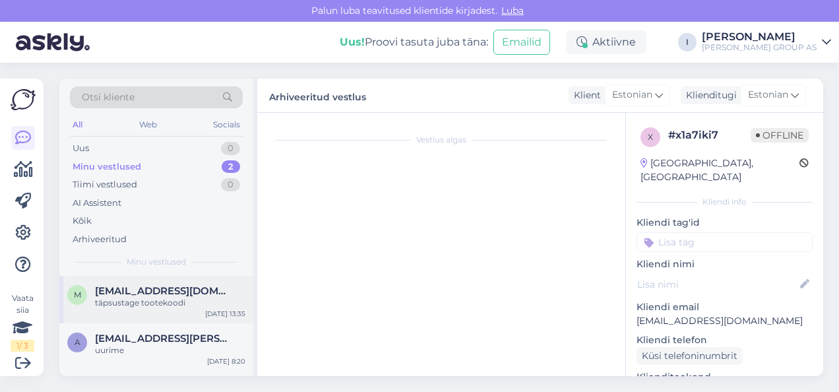
scroll to position [139, 0]
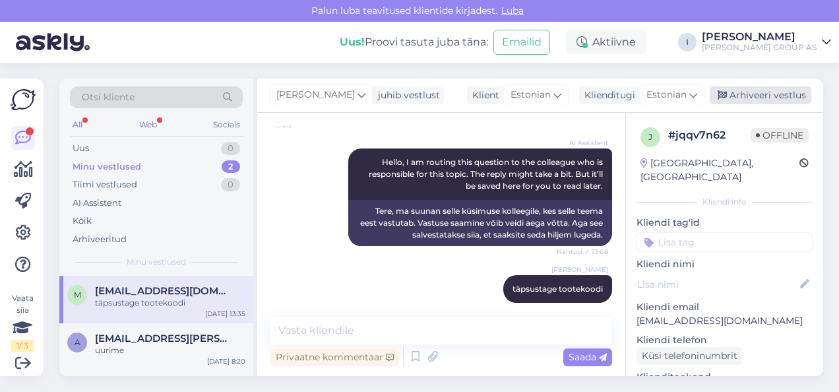
click at [753, 96] on div "Arhiveeri vestlus" at bounding box center [761, 95] width 102 height 18
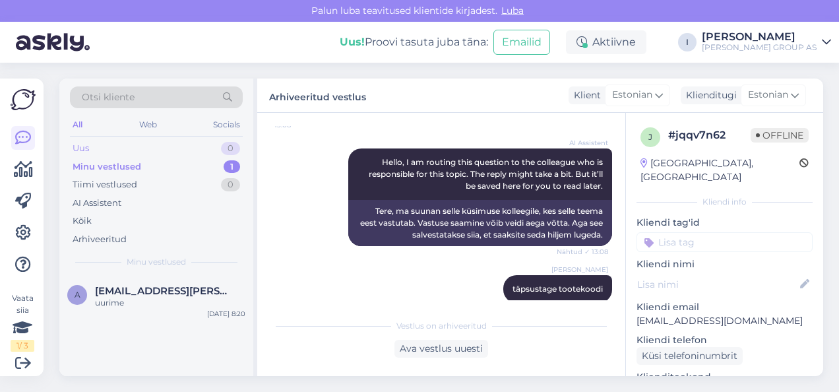
click at [151, 140] on div "Uus 0" at bounding box center [156, 148] width 173 height 18
